Goal: Transaction & Acquisition: Book appointment/travel/reservation

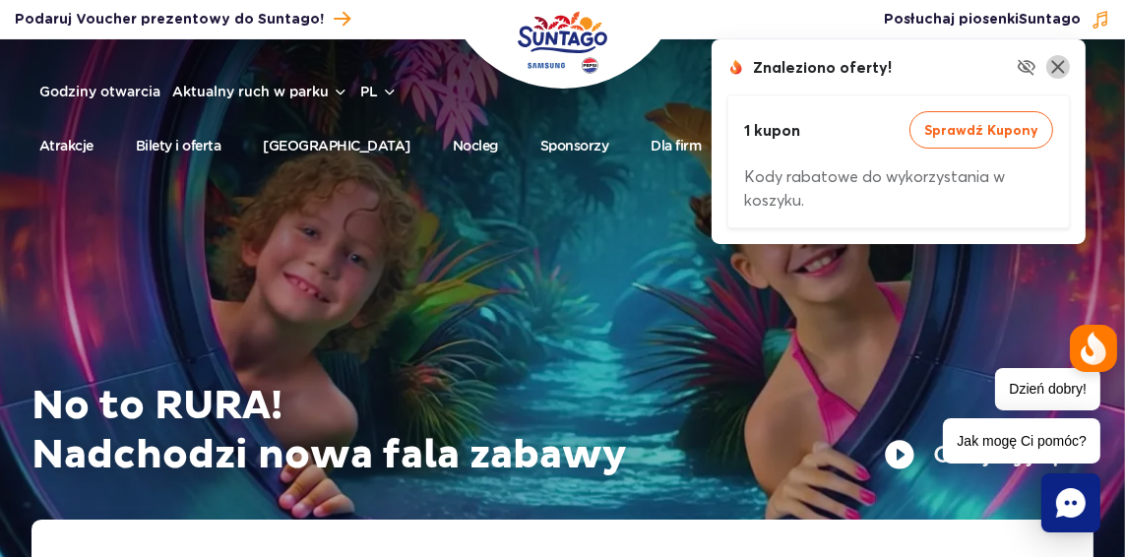
click at [1055, 64] on img at bounding box center [1058, 67] width 24 height 24
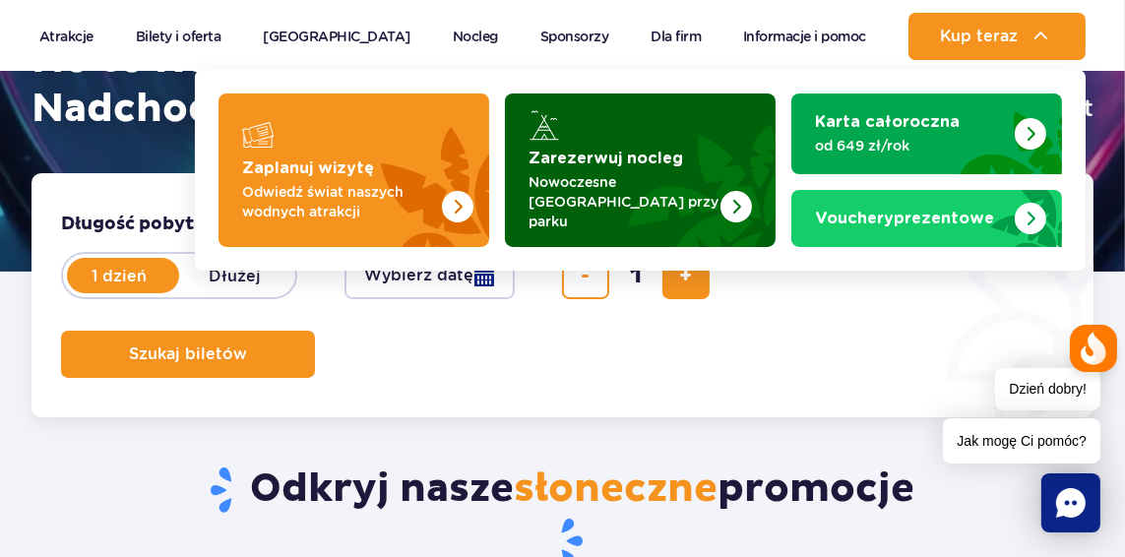
scroll to position [416, 0]
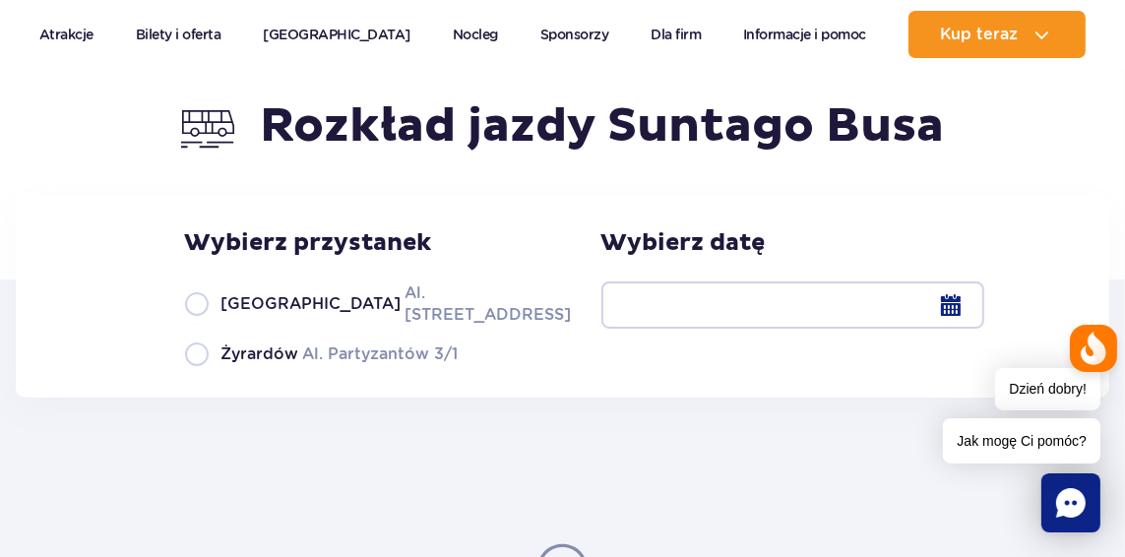
scroll to position [223, 0]
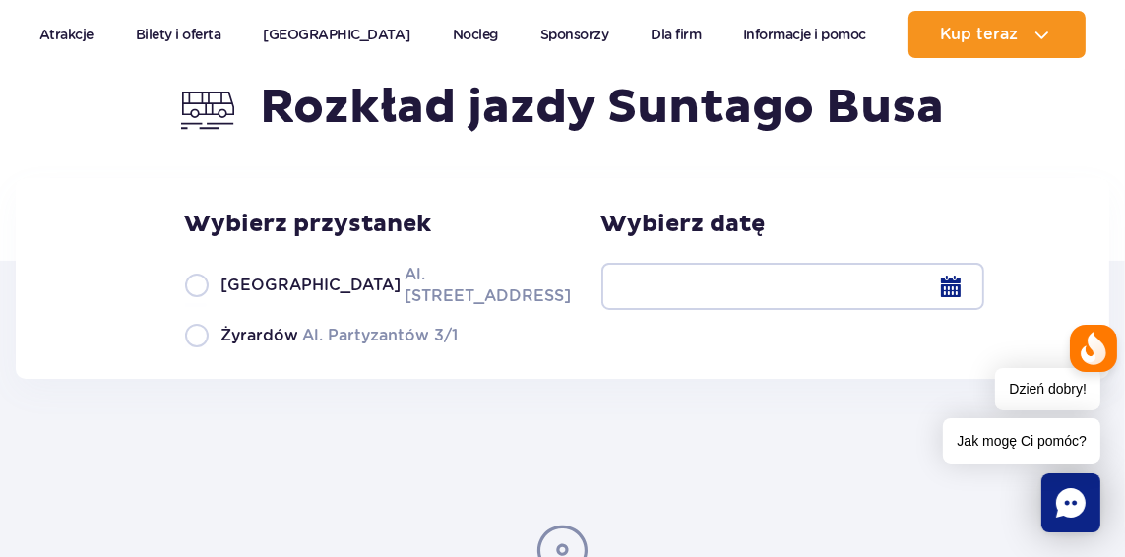
click at [235, 339] on span "Żyrardów" at bounding box center [260, 336] width 78 height 22
click at [207, 344] on input "Żyrardów Al. Partyzantów 3/1" at bounding box center [196, 346] width 22 height 4
radio input "true"
click at [221, 290] on span "[GEOGRAPHIC_DATA]" at bounding box center [311, 286] width 180 height 22
click at [207, 303] on input "Warszawa Al. [STREET_ADDRESS]" at bounding box center [196, 305] width 22 height 4
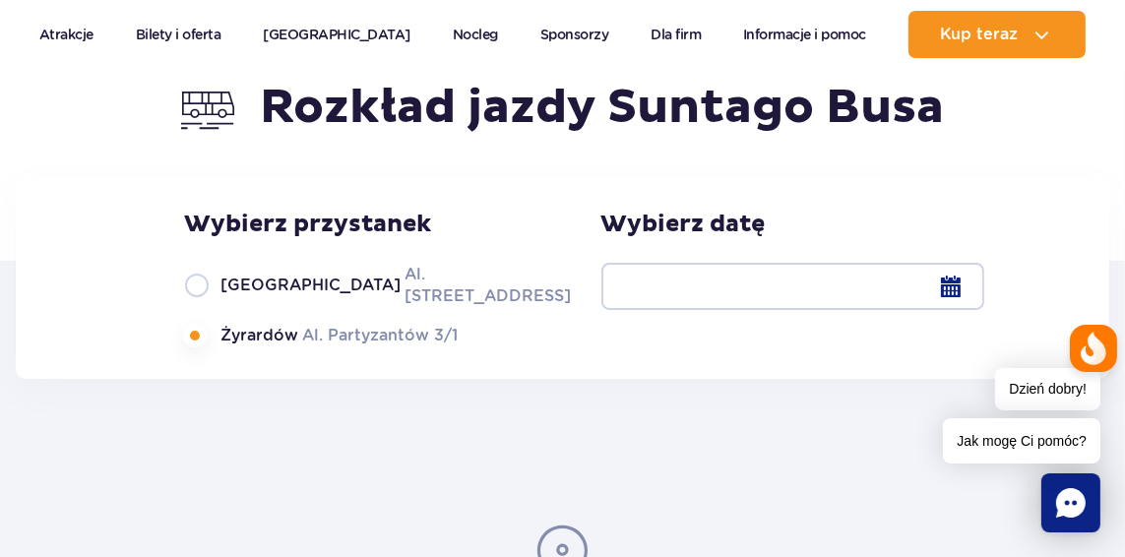
radio input "true"
click at [381, 325] on label "Żyrardów Al. Partyzantów 3/1" at bounding box center [367, 335] width 364 height 25
click at [207, 344] on input "Żyrardów Al. Partyzantów 3/1" at bounding box center [196, 346] width 22 height 4
radio input "true"
click at [950, 301] on div at bounding box center [792, 286] width 383 height 47
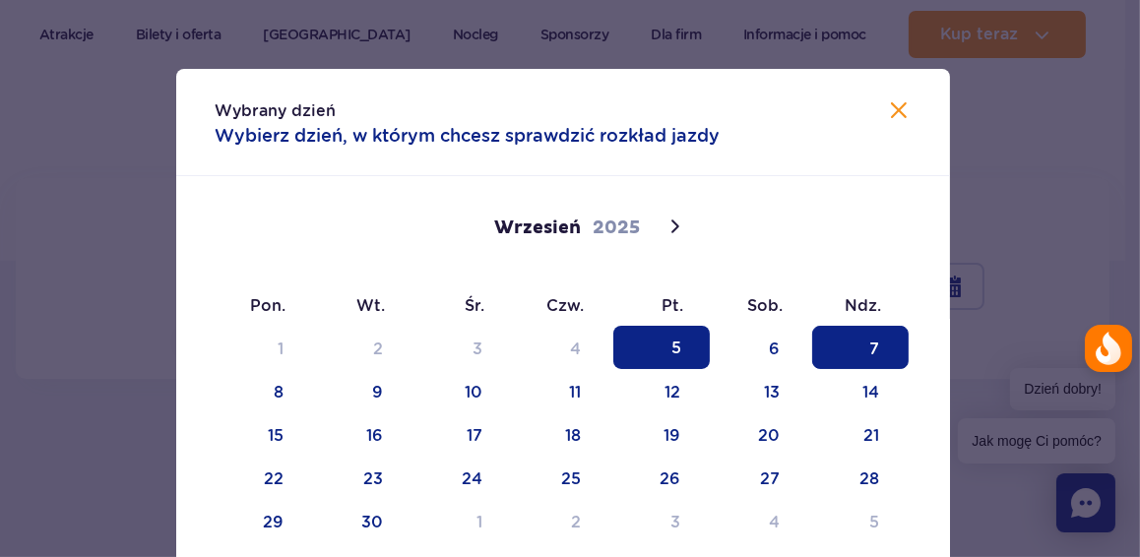
click at [846, 360] on span "7" at bounding box center [860, 347] width 96 height 43
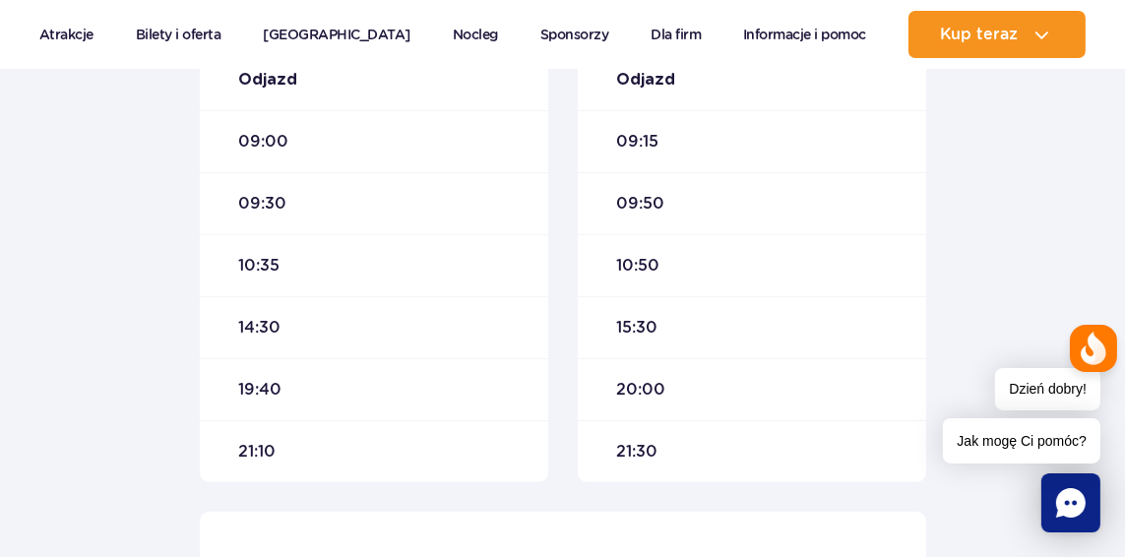
scroll to position [746, 0]
click at [267, 316] on span "14:30" at bounding box center [260, 327] width 42 height 22
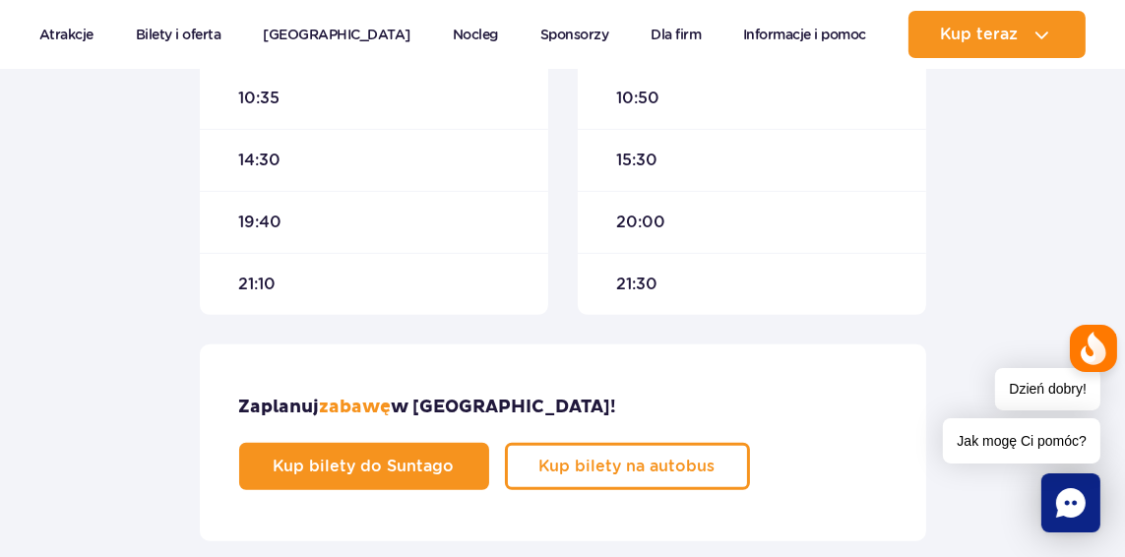
scroll to position [913, 0]
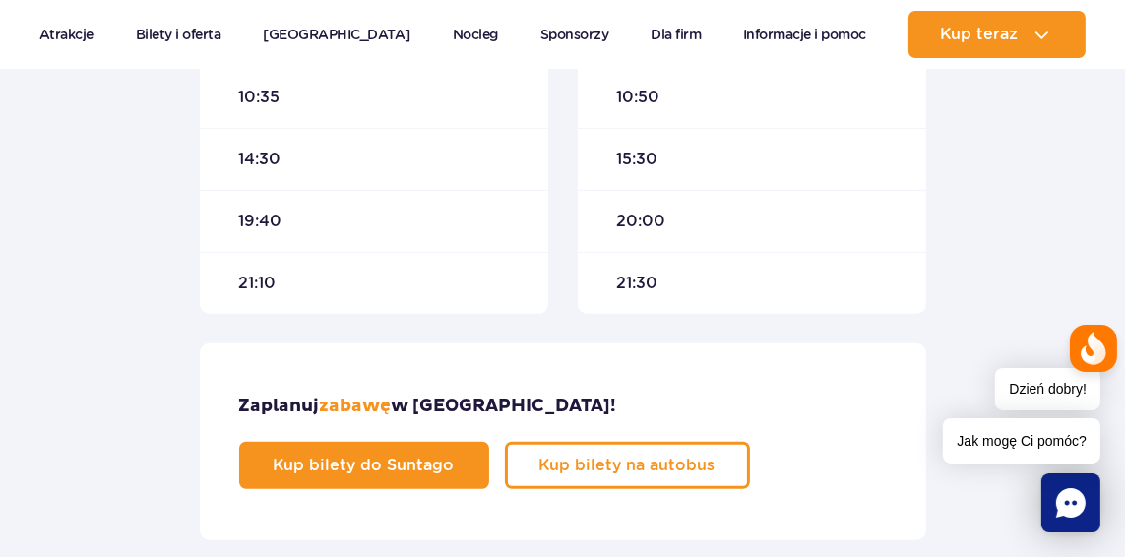
click at [293, 434] on div "Zaplanuj zabawę w [GEOGRAPHIC_DATA]! Kup bilety do [GEOGRAPHIC_DATA] Kup bilety…" at bounding box center [562, 442] width 677 height 94
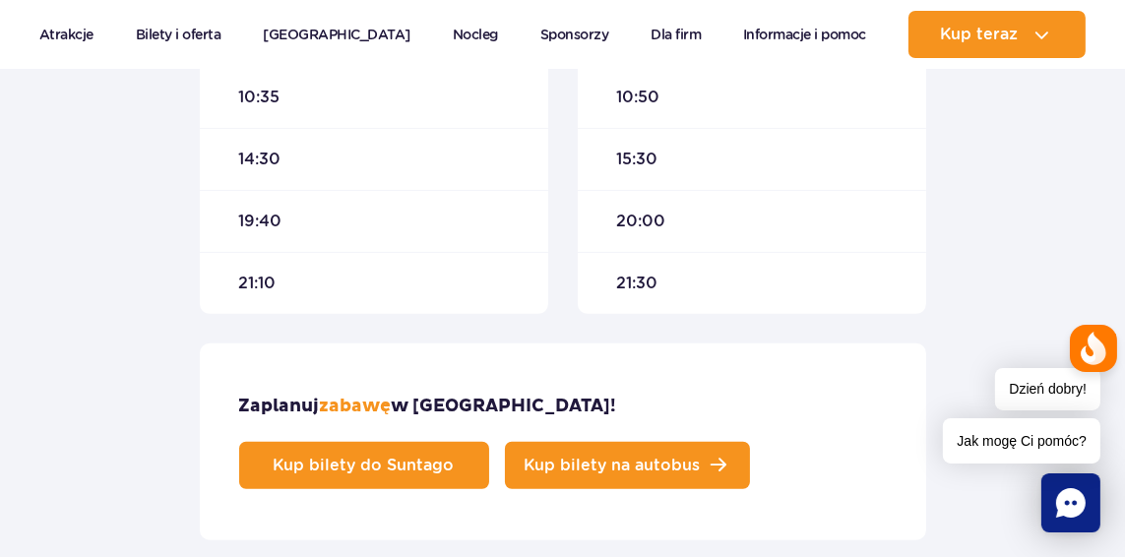
click at [640, 466] on span "Kup bilety na autobus" at bounding box center [613, 466] width 176 height 16
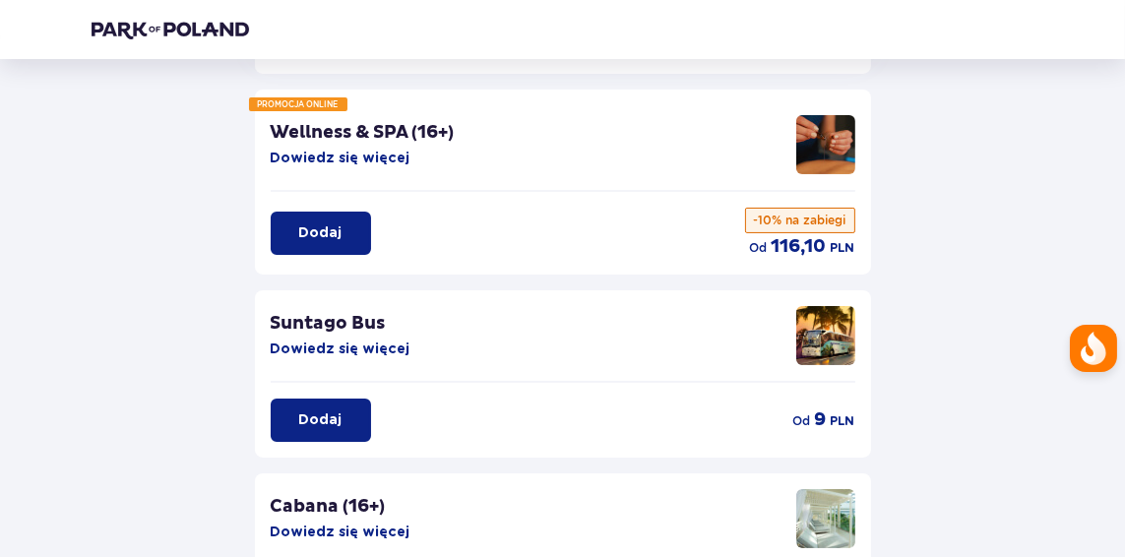
scroll to position [254, 0]
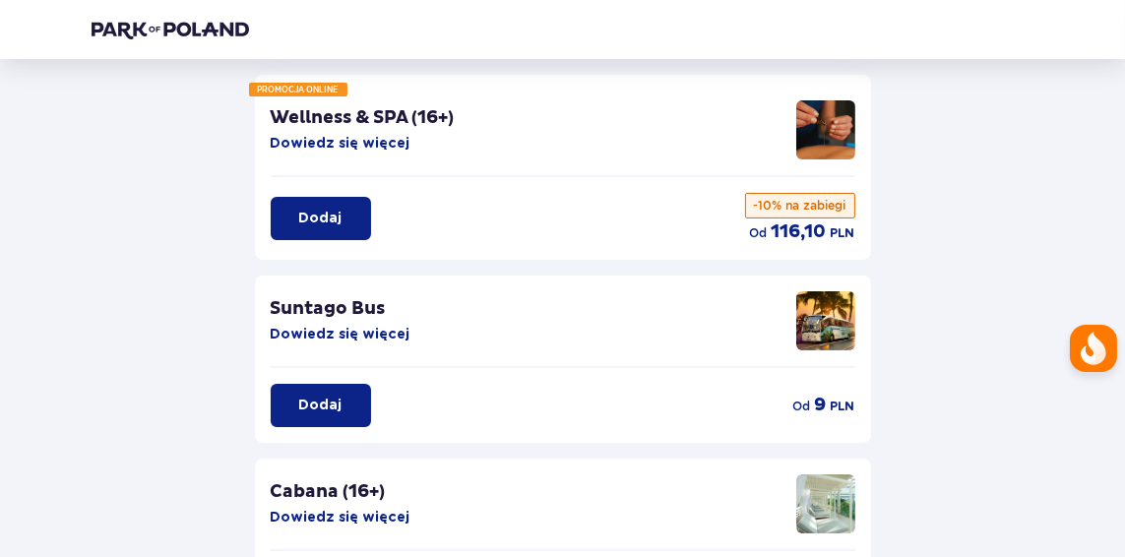
click at [312, 396] on p "Dodaj" at bounding box center [320, 406] width 43 height 20
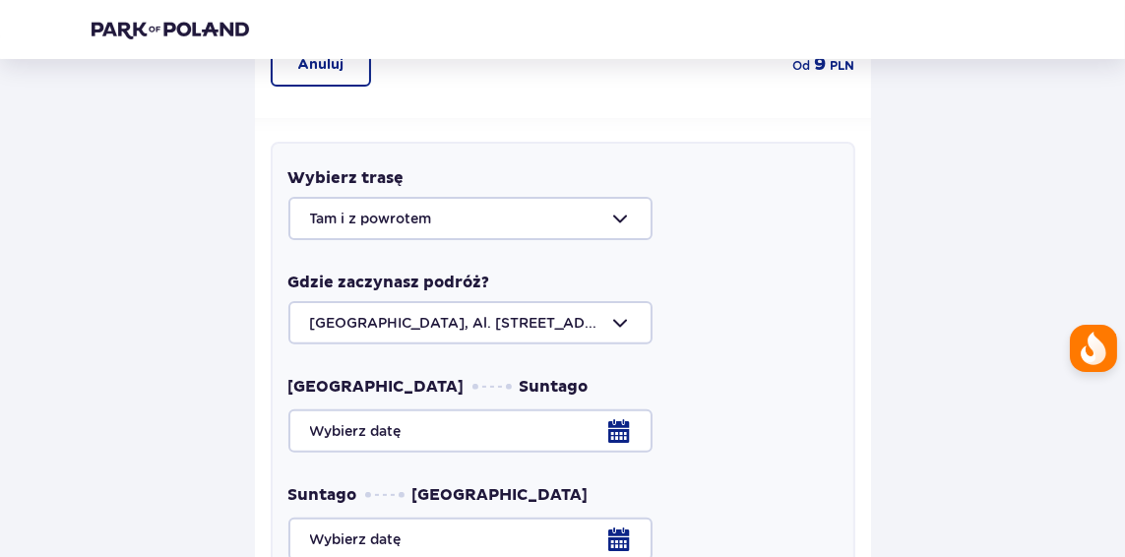
scroll to position [644, 0]
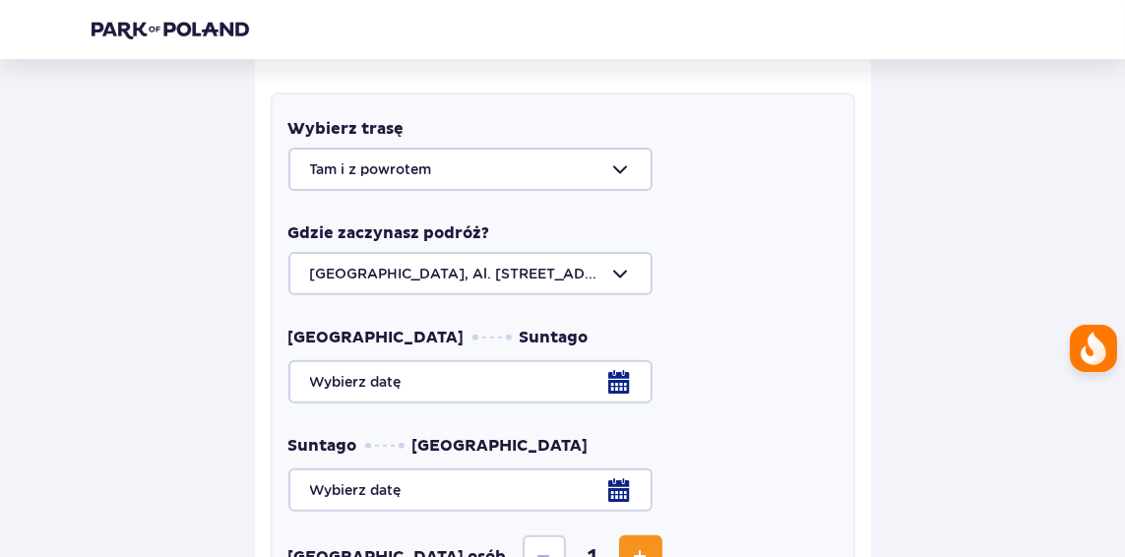
click at [503, 148] on div at bounding box center [562, 169] width 549 height 43
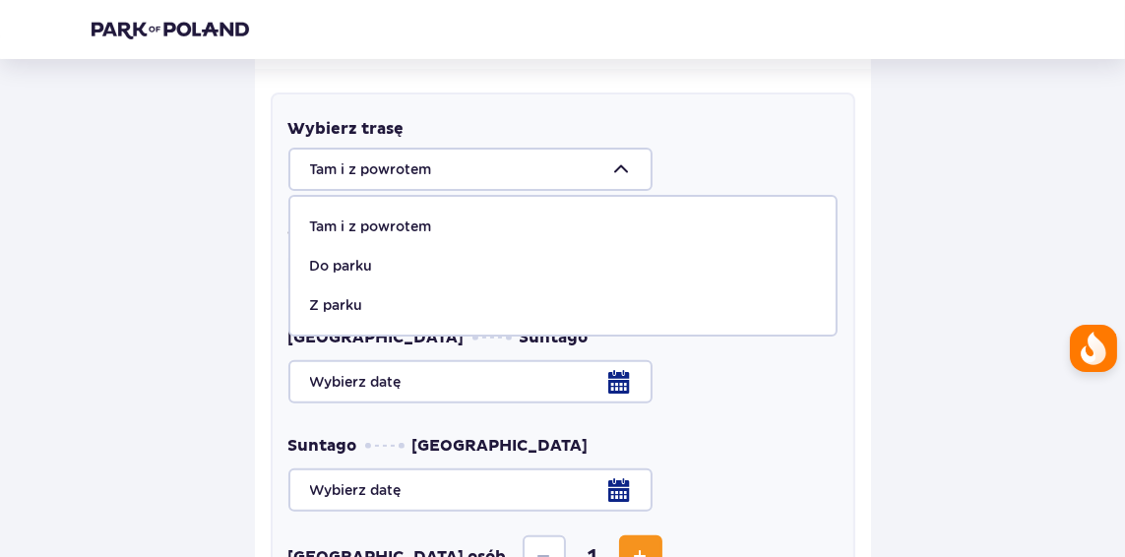
click at [677, 148] on div at bounding box center [562, 169] width 549 height 43
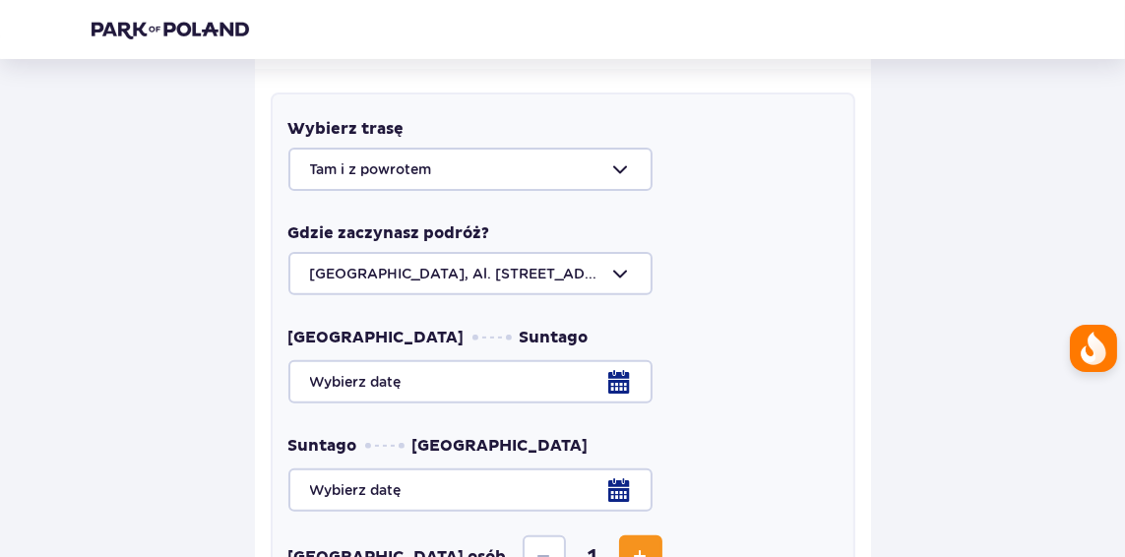
click at [594, 163] on div at bounding box center [562, 169] width 549 height 43
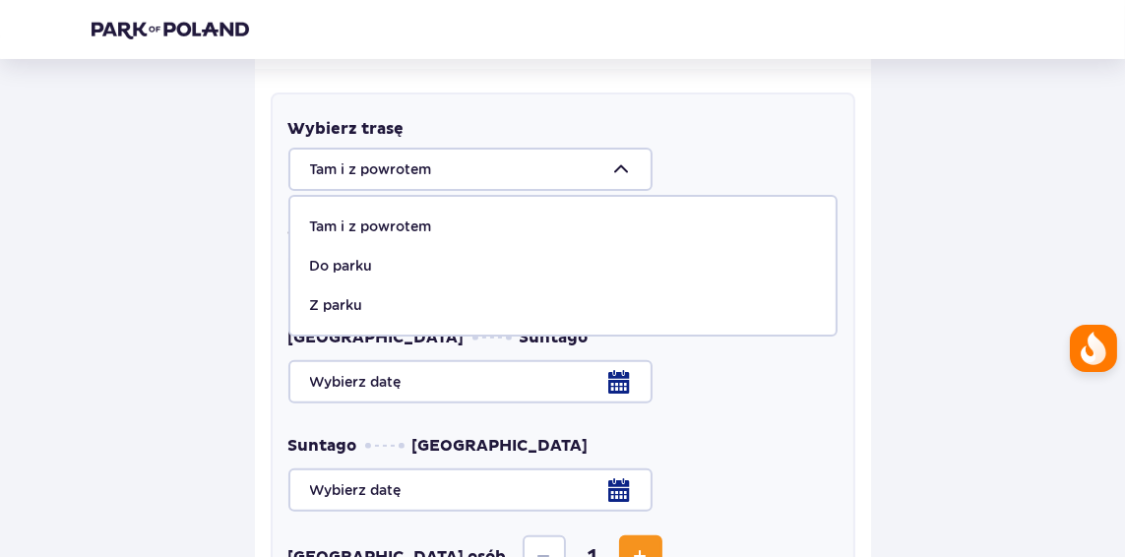
click at [355, 256] on p "Do parku" at bounding box center [341, 266] width 63 height 20
type input "Do parku"
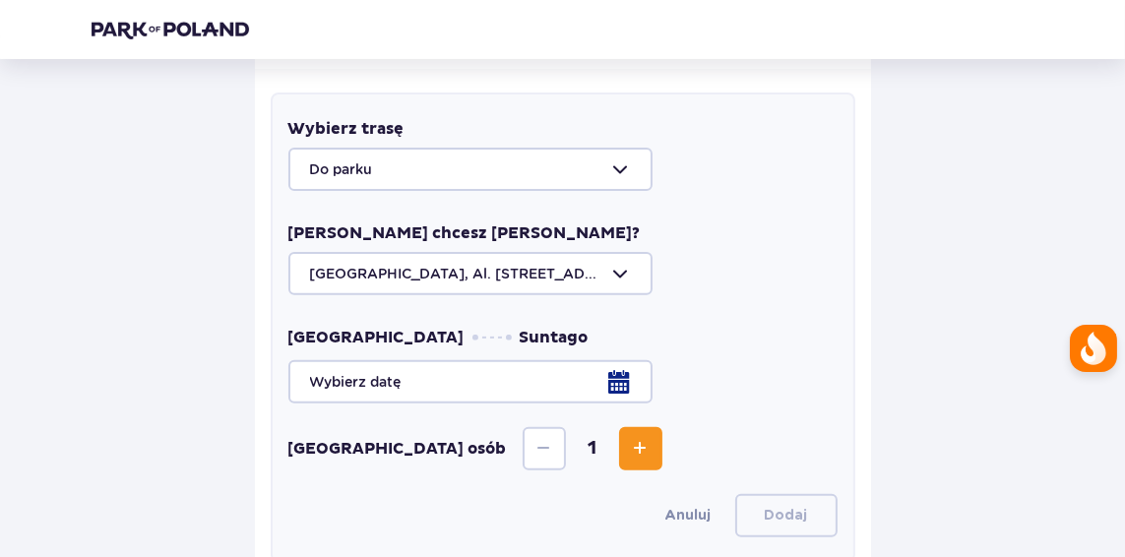
click at [373, 258] on div at bounding box center [562, 273] width 549 height 43
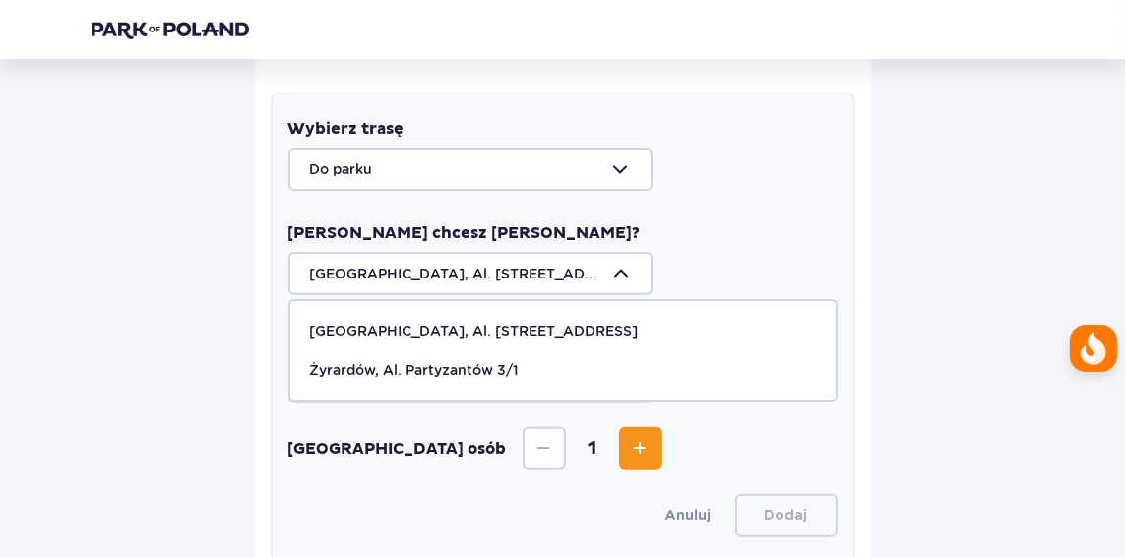
click at [375, 360] on p "Żyrardów, Al. Partyzantów 3/1" at bounding box center [415, 370] width 210 height 20
type input "Żyrardów, Al. Partyzantów 3/1"
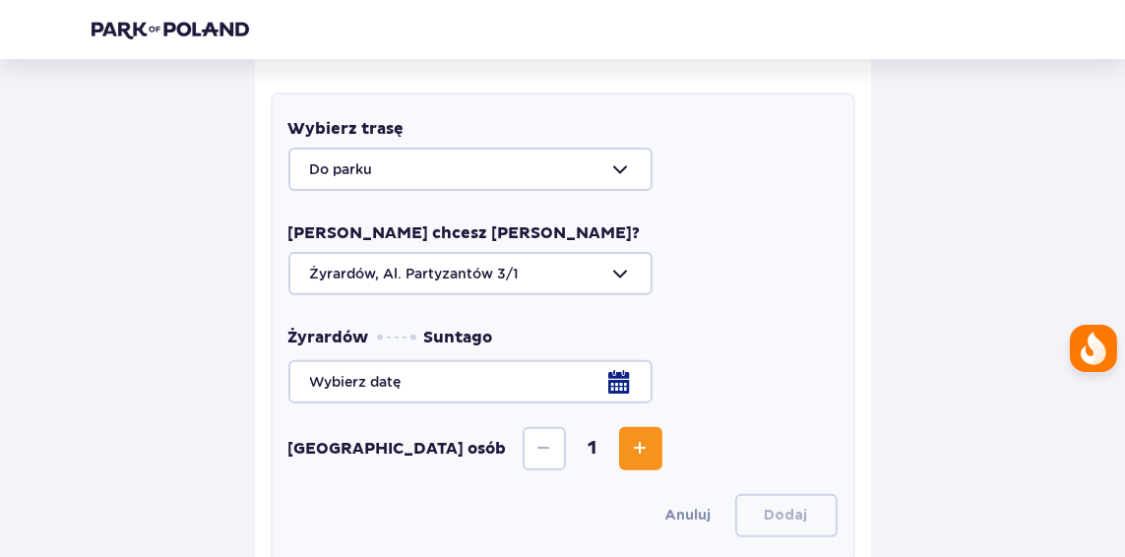
click at [428, 374] on div at bounding box center [562, 381] width 549 height 43
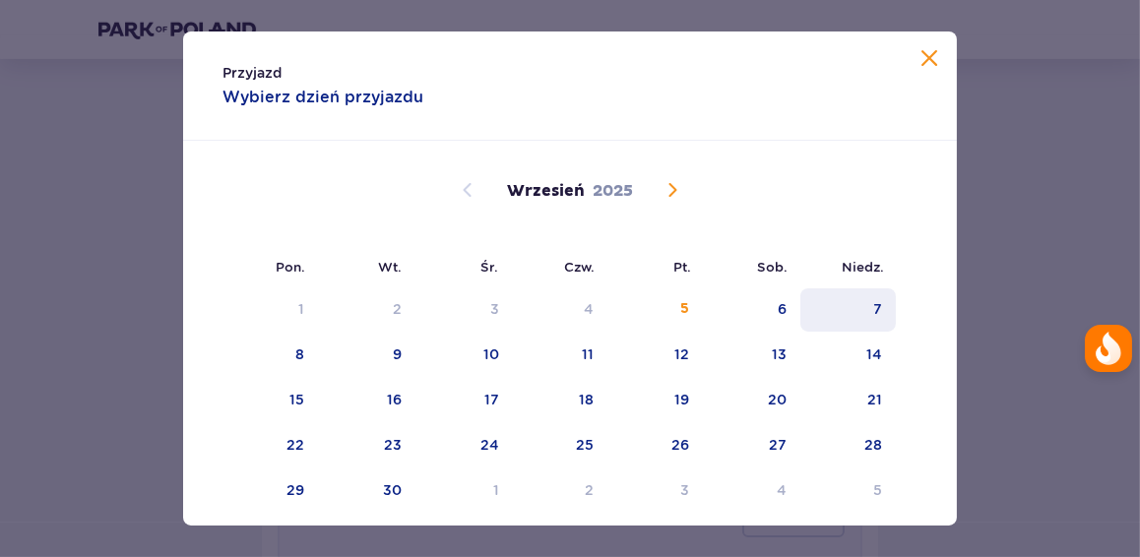
click at [873, 299] on div "7" at bounding box center [877, 309] width 9 height 20
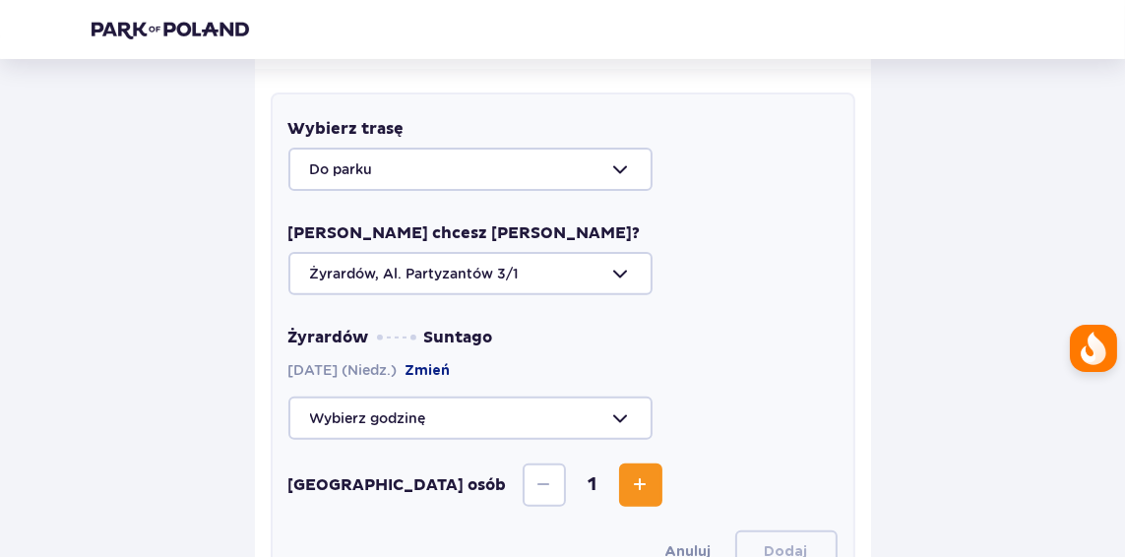
click at [535, 422] on div "Wybierz trasę Do parku Skąd chcesz jechać? Żyrardów, Al. Partyzantów 3/1 Żyrard…" at bounding box center [563, 346] width 585 height 507
click at [565, 399] on div at bounding box center [562, 418] width 549 height 43
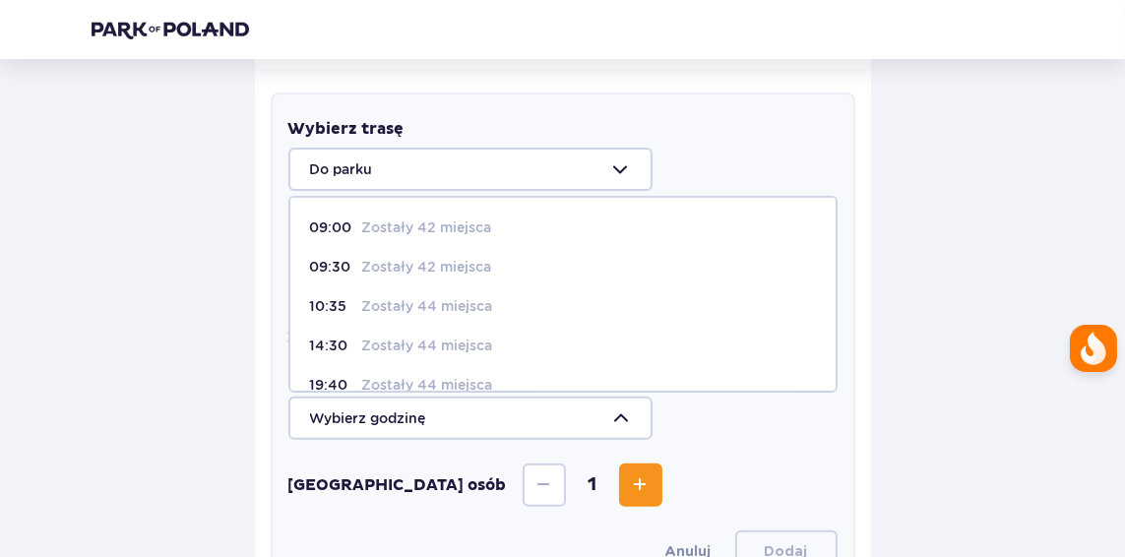
scroll to position [21, 0]
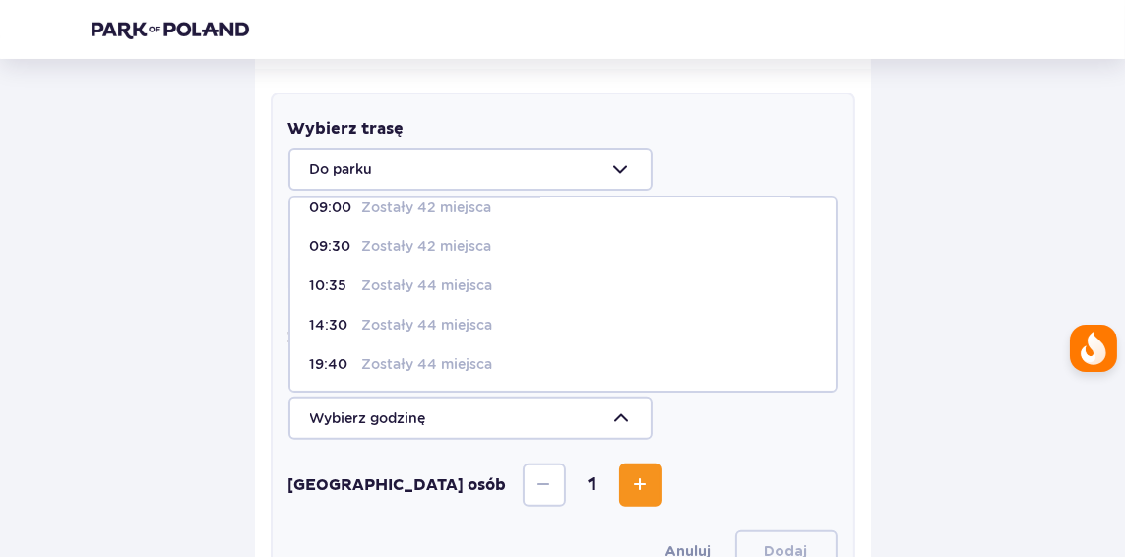
click at [402, 415] on div at bounding box center [562, 418] width 549 height 43
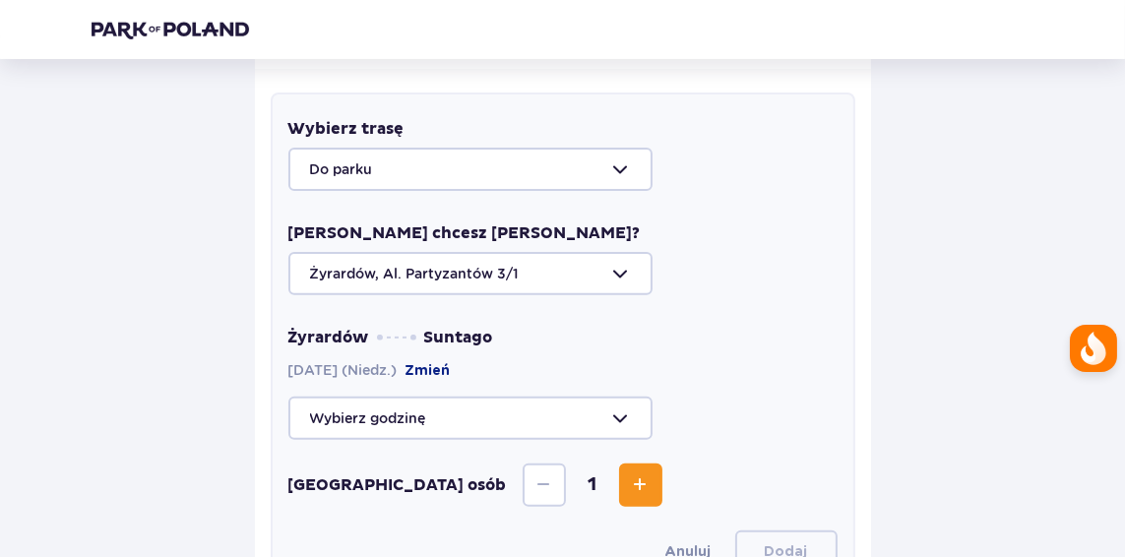
click at [402, 415] on div at bounding box center [562, 418] width 549 height 43
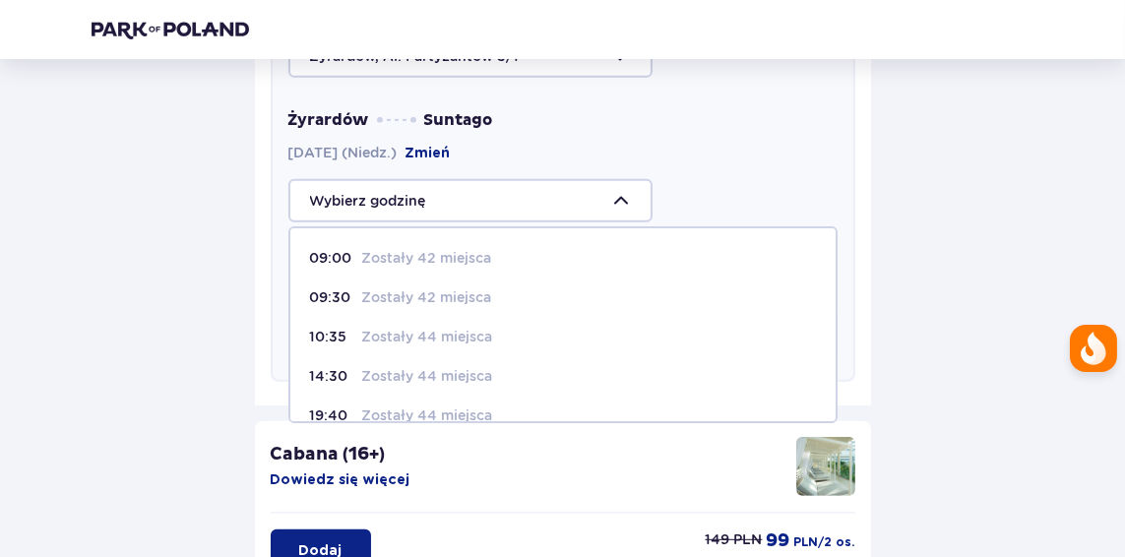
scroll to position [871, 0]
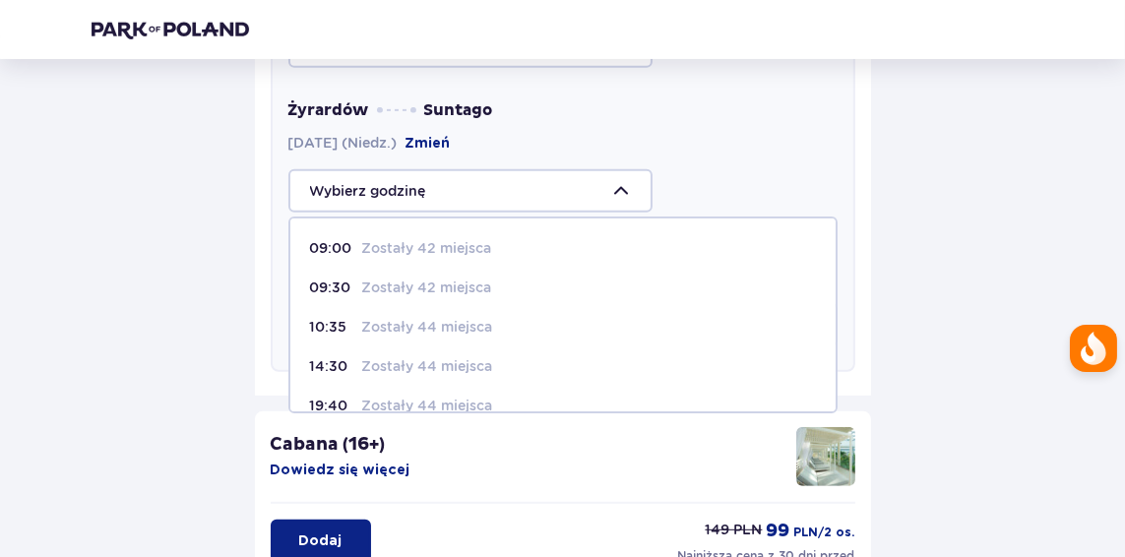
click at [472, 346] on span "14:30 Zostały 44 miejsca" at bounding box center [562, 365] width 545 height 39
type input "14:30"
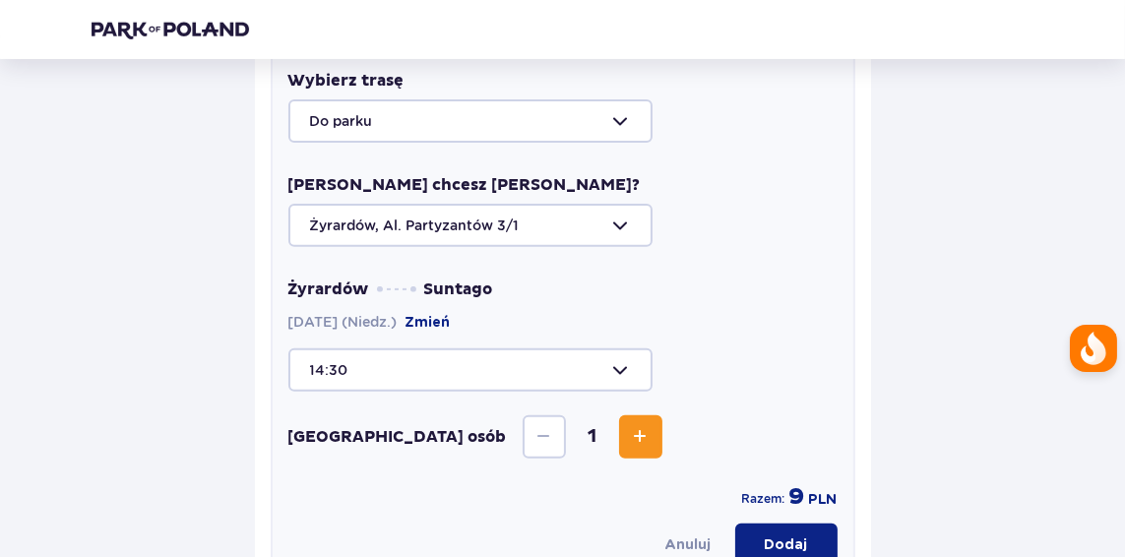
scroll to position [691, 0]
